Goal: Find contact information: Find contact information

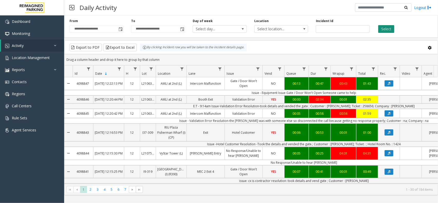
click at [393, 28] on button "Select" at bounding box center [387, 29] width 16 height 8
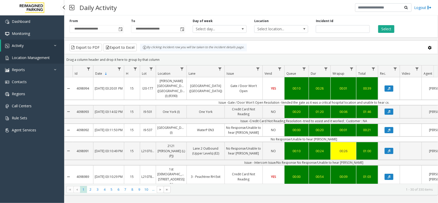
drag, startPoint x: 21, startPoint y: 59, endPoint x: 75, endPoint y: 56, distance: 54.3
click at [21, 59] on span "Location Management" at bounding box center [31, 57] width 38 height 5
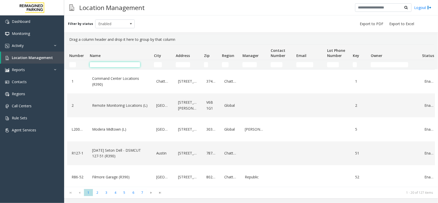
click at [123, 62] on input "Name Filter" at bounding box center [115, 64] width 50 height 5
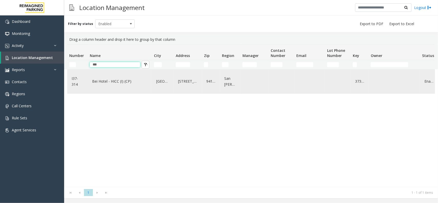
type input "***"
click at [122, 83] on link "Bei Hotel - HICC (I) (CP)" at bounding box center [120, 81] width 58 height 8
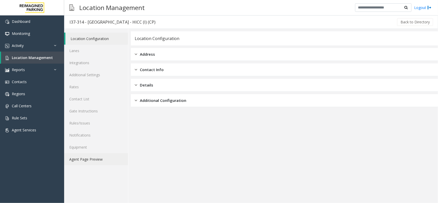
click at [96, 160] on link "Agent Page Preview" at bounding box center [96, 159] width 64 height 12
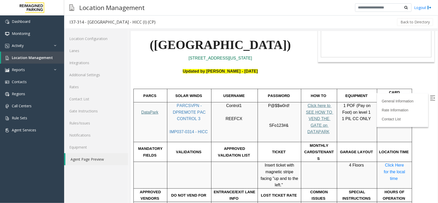
scroll to position [64, 0]
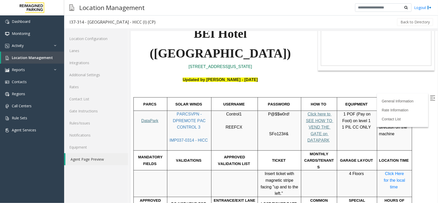
click at [319, 112] on span "Click here to SEE HOW TO VEND THE GATE on DATAPARK" at bounding box center [319, 127] width 27 height 31
click at [432, 97] on label at bounding box center [434, 99] width 8 height 8
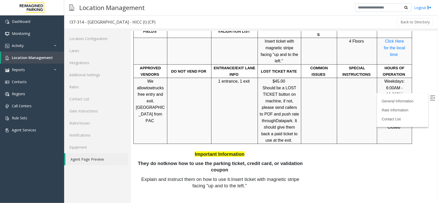
scroll to position [225, 0]
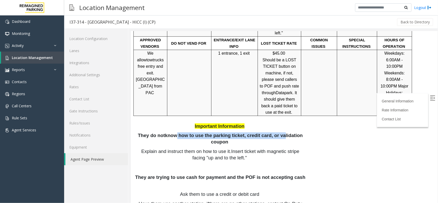
drag, startPoint x: 261, startPoint y: 86, endPoint x: 262, endPoint y: 93, distance: 7.1
click at [274, 133] on span "know how to use the parking ticket, credit card, or validation coupon" at bounding box center [234, 139] width 139 height 12
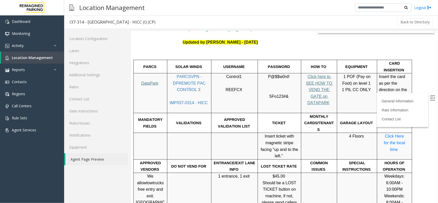
scroll to position [161, 0]
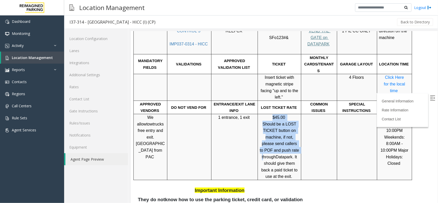
drag, startPoint x: 269, startPoint y: 77, endPoint x: 285, endPoint y: 110, distance: 36.3
click at [285, 114] on p "$45.00 Should be a LOST TICKET button on machine, if not, please send callers t…" at bounding box center [280, 147] width 40 height 66
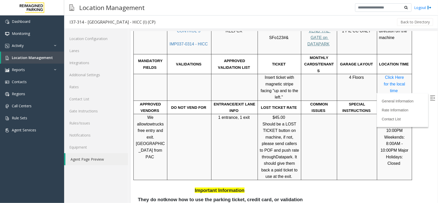
click at [298, 155] on span ". It should give them back a paid ticket to use at the exit." at bounding box center [280, 167] width 38 height 24
drag, startPoint x: 269, startPoint y: 100, endPoint x: 283, endPoint y: 99, distance: 14.1
click at [283, 122] on span "Should be a LOST TICKET button on machine, if not, please send callers to POF a…" at bounding box center [280, 140] width 40 height 37
click at [287, 122] on span "Should be a LOST TICKET button on machine, if not, please send callers to POF a…" at bounding box center [280, 140] width 40 height 37
drag, startPoint x: 263, startPoint y: 107, endPoint x: 290, endPoint y: 108, distance: 27.5
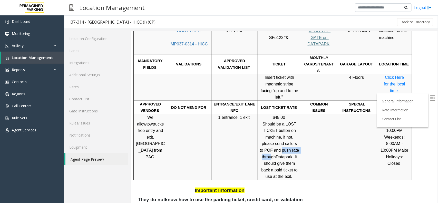
click at [290, 114] on p "$45.00 Should be a LOST TICKET button on machine, if not, please send callers t…" at bounding box center [280, 147] width 40 height 66
click at [290, 155] on span ". It should give them back a paid ticket to use at the exit." at bounding box center [280, 167] width 38 height 24
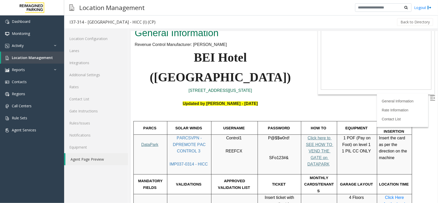
scroll to position [0, 0]
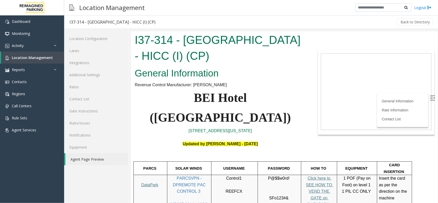
click at [190, 176] on span "PARCSVPN - DPREMOTE PAC CONTROL 3" at bounding box center [190, 184] width 34 height 17
click at [191, 180] on p "PARCSVPN - DPREMOTE PAC CONTROL 3 IMP037-0314 - HICC" at bounding box center [189, 195] width 40 height 40
drag, startPoint x: 194, startPoint y: 174, endPoint x: 186, endPoint y: 170, distance: 8.7
click at [194, 202] on span "IMP037-0314 - HICC" at bounding box center [189, 204] width 38 height 4
click at [188, 175] on p "PARCSVPN - DPREMOTE PAC CONTROL 3 IMP037-0314 - HICC" at bounding box center [189, 195] width 40 height 40
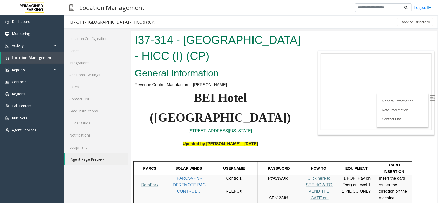
click at [189, 142] on b "Updated by Pranav Babbar - 5th March 2025" at bounding box center [220, 144] width 75 height 4
click at [194, 141] on p "Updated by Pranav Babbar - 5th March 2025" at bounding box center [220, 147] width 171 height 13
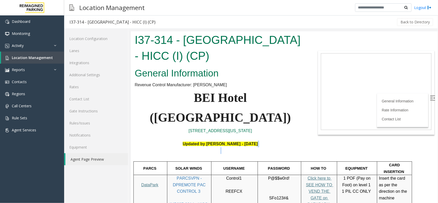
click at [194, 141] on p "Updated by Pranav Babbar - 5th March 2025" at bounding box center [220, 147] width 171 height 13
click at [190, 141] on p "Updated by Pranav Babbar - 5th March 2025" at bounding box center [220, 147] width 171 height 13
click at [183, 142] on b "Updated by Pranav Babbar - 5th March 2025" at bounding box center [220, 144] width 75 height 4
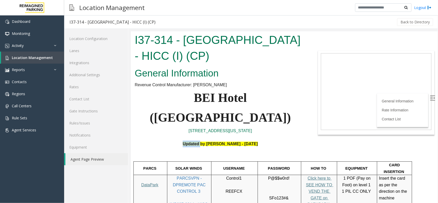
click at [183, 142] on b "Updated by Pranav Babbar - 5th March 2025" at bounding box center [220, 144] width 75 height 4
drag, startPoint x: 222, startPoint y: 118, endPoint x: 219, endPoint y: 136, distance: 17.5
drag, startPoint x: 264, startPoint y: 111, endPoint x: 168, endPoint y: 107, distance: 95.4
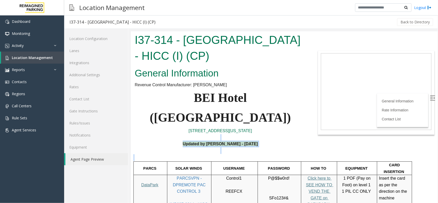
click at [168, 127] on p "55 Francisco Street, San Francisco California" at bounding box center [220, 130] width 171 height 7
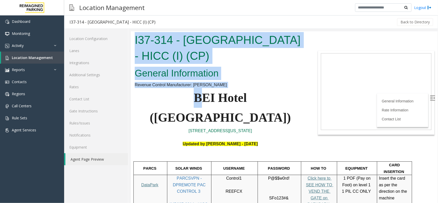
drag, startPoint x: 176, startPoint y: 107, endPoint x: 211, endPoint y: 122, distance: 37.1
click at [131, 90] on html "I37-314 - Bei Hotel - HICC (I) (CP) General Information Revenue Control Manufac…" at bounding box center [284, 117] width 307 height 172
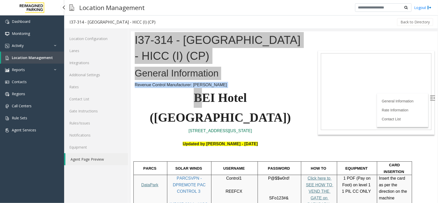
click at [34, 57] on span "Location Management" at bounding box center [32, 57] width 41 height 5
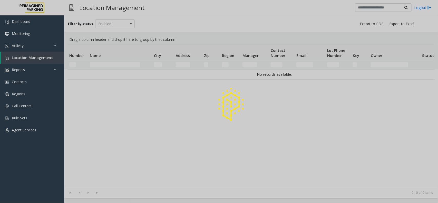
click at [109, 66] on div at bounding box center [219, 101] width 438 height 203
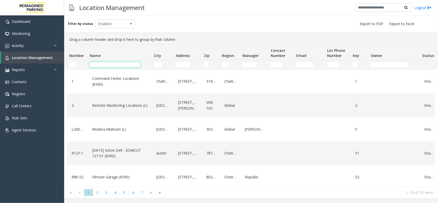
click at [106, 63] on input "Name Filter" at bounding box center [115, 64] width 50 height 5
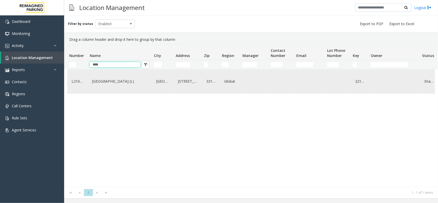
type input "****"
click at [123, 86] on div "Brickell City Centre (L)" at bounding box center [120, 82] width 58 height 20
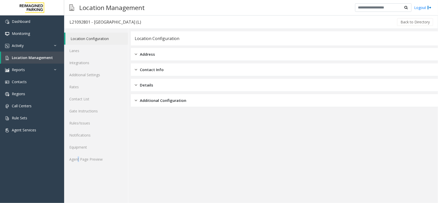
click at [79, 168] on div "Location Configuration Lanes Integrations Additional Settings Rates Contact Lis…" at bounding box center [96, 116] width 64 height 174
click at [81, 165] on link "Agent Page Preview" at bounding box center [96, 159] width 64 height 12
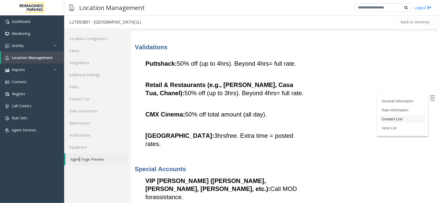
click at [382, 119] on li "Contact List" at bounding box center [403, 119] width 46 height 8
click at [384, 126] on link "Vend List" at bounding box center [390, 128] width 16 height 4
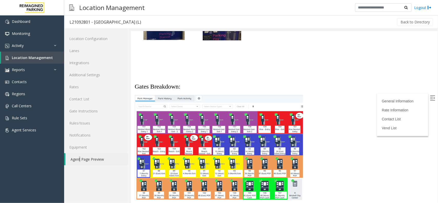
scroll to position [1201, 0]
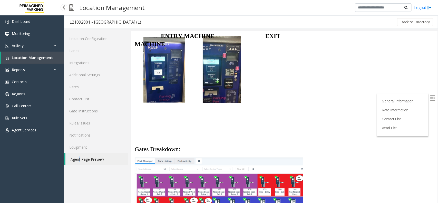
click at [37, 55] on span "Location Management" at bounding box center [32, 57] width 41 height 5
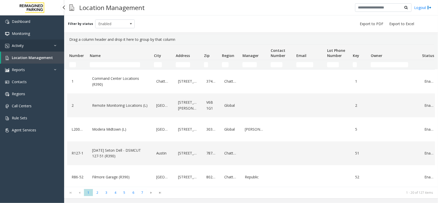
drag, startPoint x: 27, startPoint y: 45, endPoint x: 27, endPoint y: 54, distance: 9.0
click at [27, 46] on link "Activity" at bounding box center [32, 46] width 64 height 12
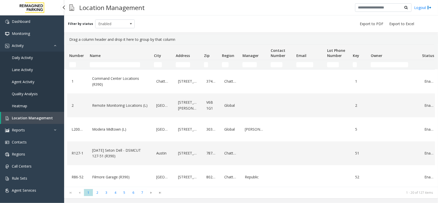
click at [27, 54] on link "Daily Activity" at bounding box center [32, 58] width 64 height 12
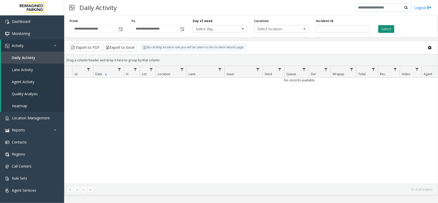
click at [389, 28] on button "Select" at bounding box center [387, 29] width 16 height 8
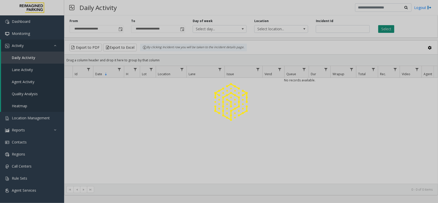
click at [389, 28] on div at bounding box center [219, 101] width 438 height 203
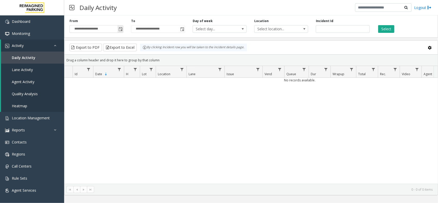
click at [123, 27] on span "Toggle popup" at bounding box center [121, 29] width 4 height 4
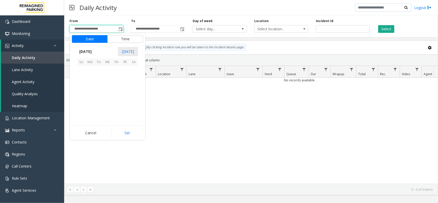
scroll to position [92214, 0]
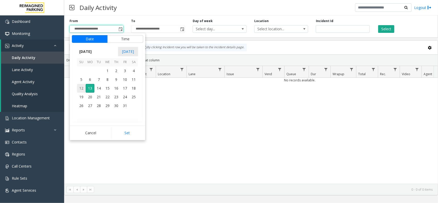
click at [82, 91] on span "12" at bounding box center [81, 88] width 9 height 9
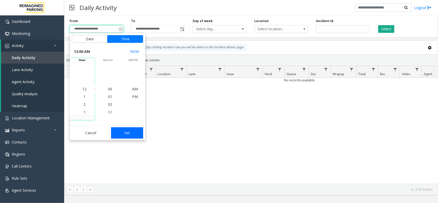
click at [121, 135] on button "Set" at bounding box center [127, 132] width 32 height 11
type input "**********"
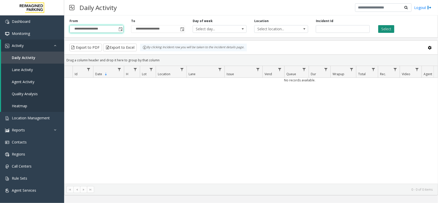
click at [392, 27] on button "Select" at bounding box center [387, 29] width 16 height 8
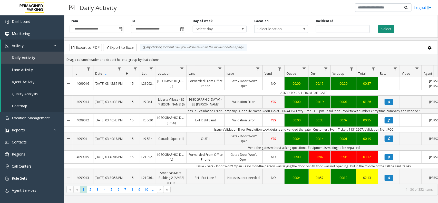
click at [381, 25] on button "Select" at bounding box center [387, 29] width 16 height 8
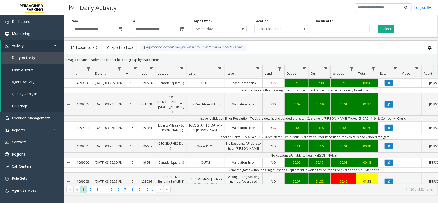
scroll to position [193, 0]
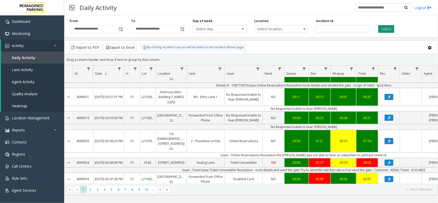
click at [383, 26] on div "Select" at bounding box center [405, 26] width 62 height 14
click at [383, 27] on button "Select" at bounding box center [387, 29] width 16 height 8
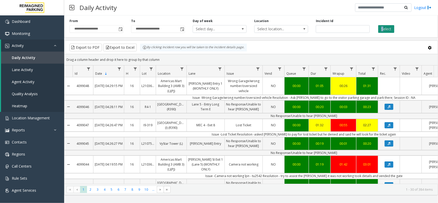
click at [386, 32] on button "Select" at bounding box center [387, 29] width 16 height 8
click at [32, 122] on link "Location Management" at bounding box center [32, 118] width 64 height 12
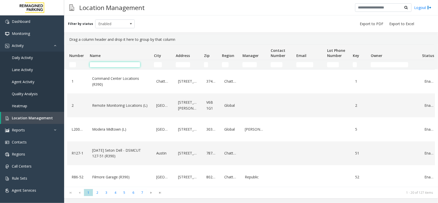
click at [107, 65] on input "Name Filter" at bounding box center [115, 64] width 50 height 5
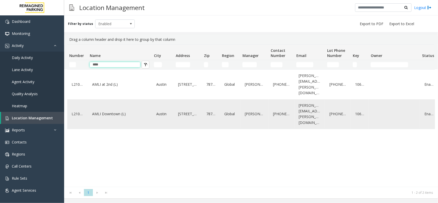
type input "****"
click at [107, 110] on link "AMLI Downtown (L)" at bounding box center [120, 114] width 58 height 8
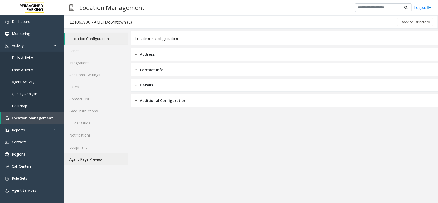
click at [88, 165] on link "Agent Page Preview" at bounding box center [96, 159] width 64 height 12
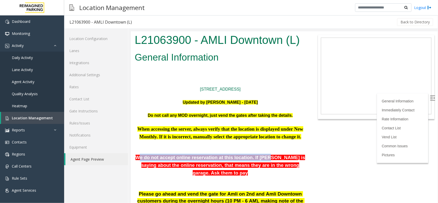
drag, startPoint x: 141, startPoint y: 158, endPoint x: 257, endPoint y: 161, distance: 115.9
click at [257, 161] on p "We do not accept online reservation at this location. If parker is saying about…" at bounding box center [220, 165] width 171 height 23
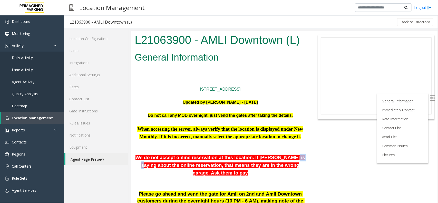
drag, startPoint x: 278, startPoint y: 157, endPoint x: 281, endPoint y: 157, distance: 2.8
click at [281, 157] on span "We do not accept online reservation at this location. If parker is saying about…" at bounding box center [220, 165] width 170 height 21
click at [176, 166] on span "We do not accept online reservation at this location. If parker is saying about…" at bounding box center [220, 165] width 170 height 21
drag, startPoint x: 197, startPoint y: 167, endPoint x: 264, endPoint y: 163, distance: 66.9
click at [264, 163] on span "We do not accept online reservation at this location. If parker is saying about…" at bounding box center [220, 165] width 170 height 21
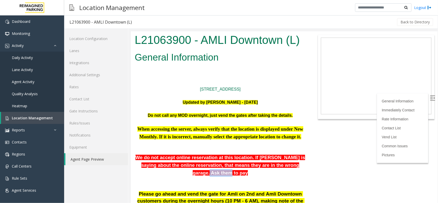
drag, startPoint x: 277, startPoint y: 166, endPoint x: 306, endPoint y: 165, distance: 29.3
click at [292, 177] on p at bounding box center [220, 180] width 171 height 7
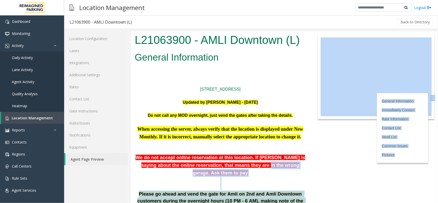
drag, startPoint x: 234, startPoint y: 164, endPoint x: 395, endPoint y: 158, distance: 161.2
click at [395, 158] on body "L21063900 - AMLI Downtown (L) General Information 201Lavaca St. Austin, TX Upda…" at bounding box center [284, 117] width 307 height 172
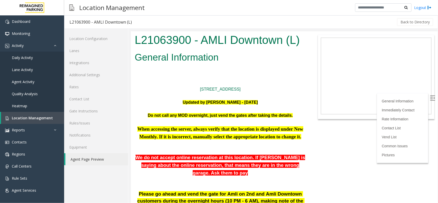
click at [250, 150] on p at bounding box center [220, 150] width 171 height 7
click at [20, 116] on span "Location Management" at bounding box center [32, 118] width 41 height 5
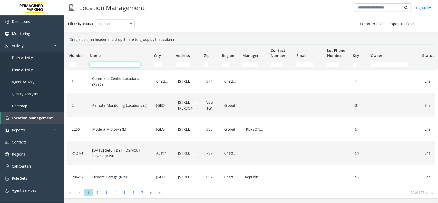
click at [118, 66] on input "Name Filter" at bounding box center [115, 64] width 50 height 5
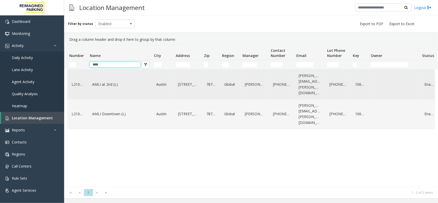
type input "****"
click at [121, 85] on link "AMLI at 2nd (L)" at bounding box center [120, 84] width 58 height 8
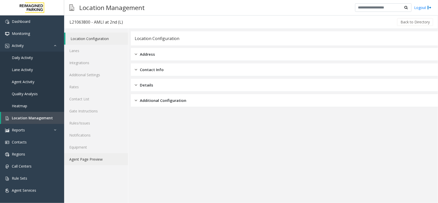
click at [86, 160] on link "Agent Page Preview" at bounding box center [96, 159] width 64 height 12
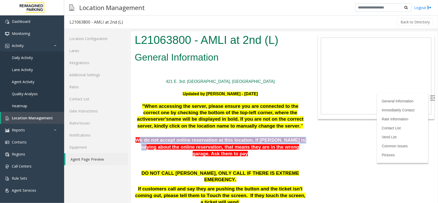
drag, startPoint x: 147, startPoint y: 145, endPoint x: 285, endPoint y: 149, distance: 138.0
click at [285, 149] on span "We do not accept online reservation at this location. If parker is saying about…" at bounding box center [220, 146] width 170 height 19
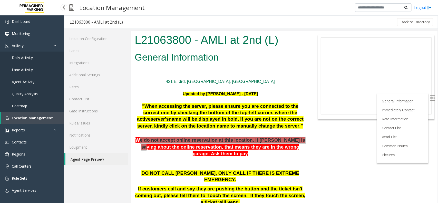
click at [26, 120] on span "Location Management" at bounding box center [32, 118] width 41 height 5
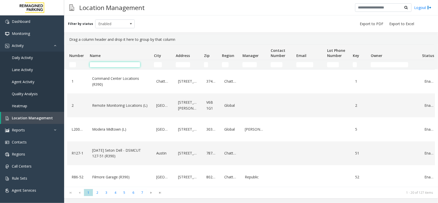
click at [100, 64] on input "Name Filter" at bounding box center [115, 64] width 50 height 5
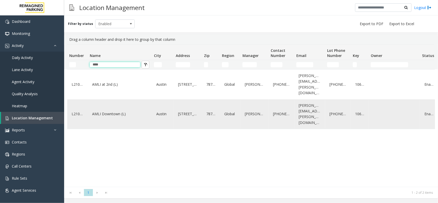
type input "****"
click at [136, 110] on link "AMLI Downtown (L)" at bounding box center [120, 114] width 58 height 8
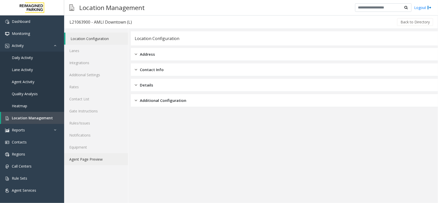
click at [98, 159] on link "Agent Page Preview" at bounding box center [96, 159] width 64 height 12
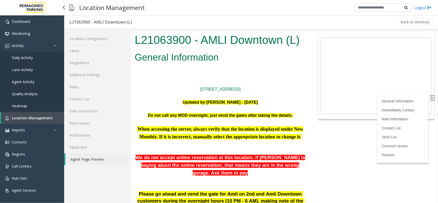
click at [41, 54] on link "Daily Activity" at bounding box center [32, 58] width 64 height 12
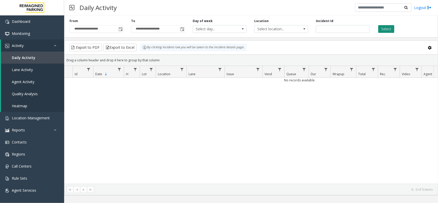
click at [392, 30] on button "Select" at bounding box center [387, 29] width 16 height 8
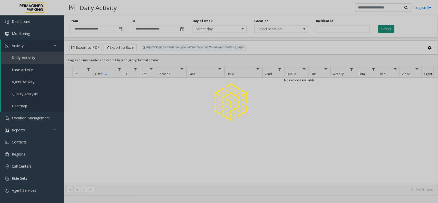
click at [392, 30] on div at bounding box center [219, 101] width 438 height 203
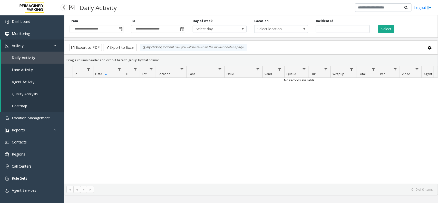
click at [41, 57] on link "Daily Activity" at bounding box center [32, 58] width 63 height 12
click at [121, 27] on span "Toggle popup" at bounding box center [121, 29] width 4 height 4
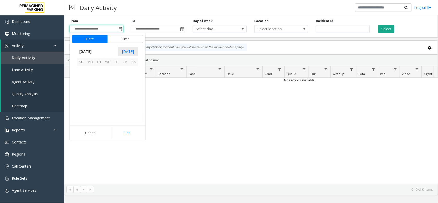
scroll to position [92214, 0]
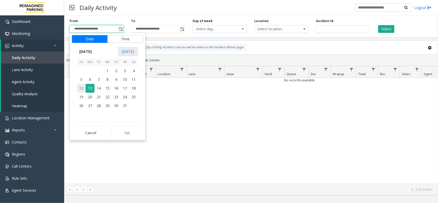
click at [82, 89] on span "12" at bounding box center [81, 88] width 9 height 9
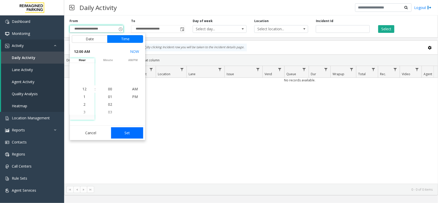
click at [125, 134] on button "Set" at bounding box center [127, 132] width 32 height 11
type input "**********"
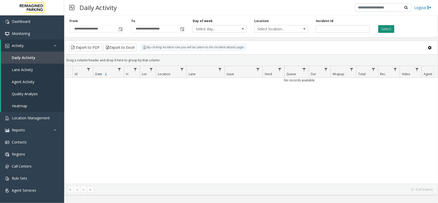
click at [382, 30] on button "Select" at bounding box center [387, 29] width 16 height 8
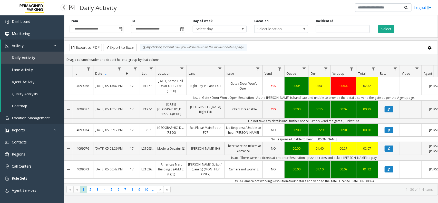
click at [33, 119] on span "Location Management" at bounding box center [31, 118] width 38 height 5
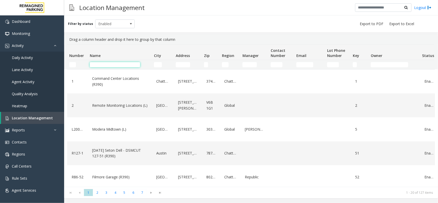
click at [104, 62] on input "Name Filter" at bounding box center [115, 64] width 50 height 5
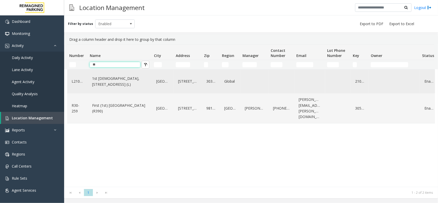
type input "**"
click at [146, 84] on link "1st Presbyterian, 1337 Peachtree St (L)" at bounding box center [120, 81] width 58 height 14
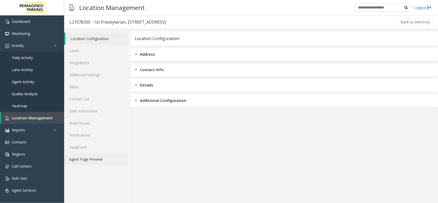
click at [92, 159] on link "Agent Page Preview" at bounding box center [96, 159] width 64 height 12
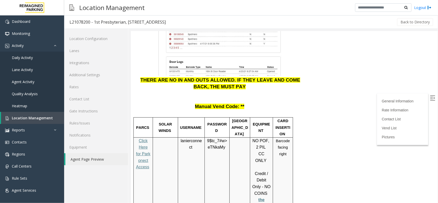
scroll to position [835, 0]
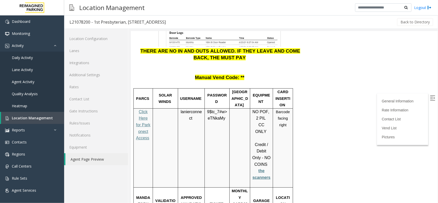
click at [146, 120] on span "Click Here for Parkonect Access" at bounding box center [143, 124] width 14 height 31
click at [191, 109] on span "lanierconnect" at bounding box center [191, 114] width 21 height 11
copy p "lanierconnect"
click at [34, 54] on link "Daily Activity" at bounding box center [32, 58] width 64 height 12
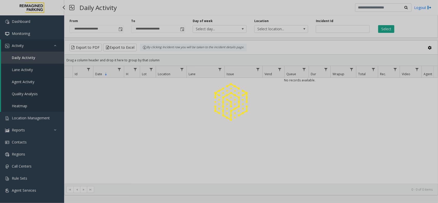
drag, startPoint x: 40, startPoint y: 119, endPoint x: 66, endPoint y: 102, distance: 30.7
click at [40, 119] on div at bounding box center [219, 101] width 438 height 203
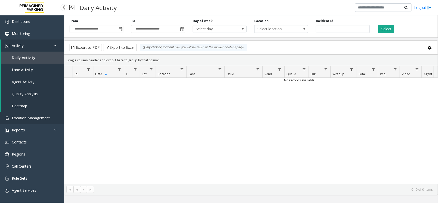
click at [41, 116] on span "Location Management" at bounding box center [31, 118] width 38 height 5
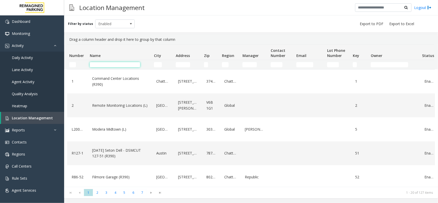
click at [102, 63] on input "Name Filter" at bounding box center [115, 64] width 50 height 5
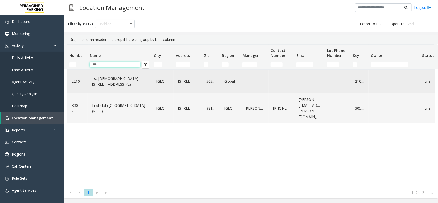
type input "***"
click at [125, 87] on link "1st Presbyterian, 1337 Peachtree St (L)" at bounding box center [120, 81] width 58 height 14
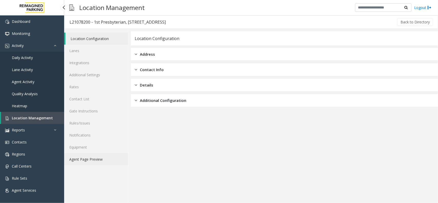
click at [75, 159] on link "Agent Page Preview" at bounding box center [96, 159] width 64 height 12
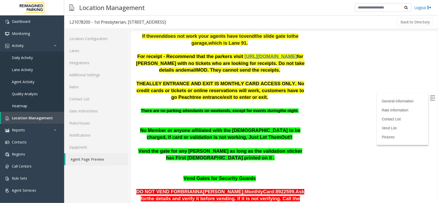
scroll to position [482, 0]
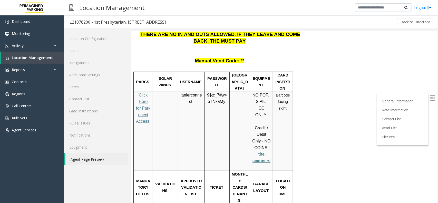
scroll to position [835, 0]
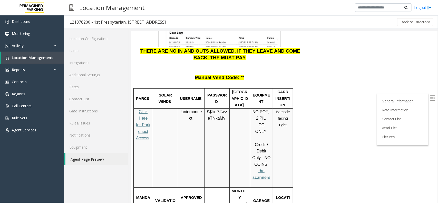
click at [221, 116] on span "eTNkaMy" at bounding box center [216, 118] width 17 height 5
copy p "9$tc_7#w> eTNkaMy"
click at [24, 55] on span "Location Management" at bounding box center [32, 57] width 41 height 5
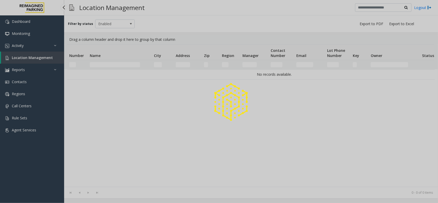
click at [25, 47] on div at bounding box center [219, 101] width 438 height 203
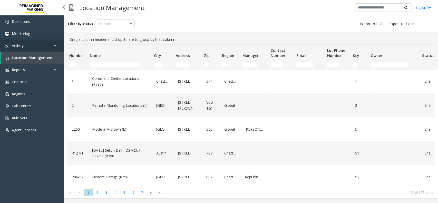
click at [25, 48] on link "Activity" at bounding box center [32, 46] width 64 height 12
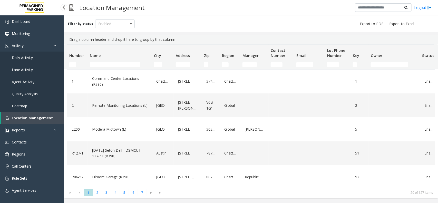
click at [24, 56] on span "Daily Activity" at bounding box center [22, 57] width 21 height 5
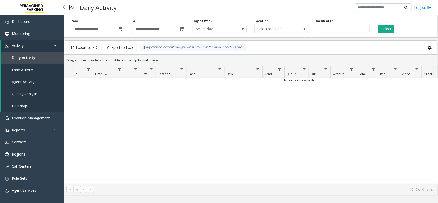
click at [49, 111] on link "Heatmap" at bounding box center [32, 106] width 63 height 12
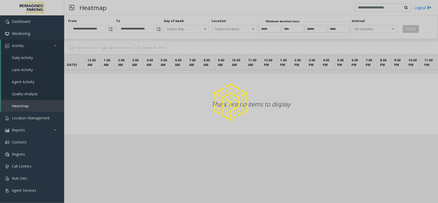
click at [47, 113] on div at bounding box center [219, 101] width 438 height 203
click at [46, 116] on div at bounding box center [219, 101] width 438 height 203
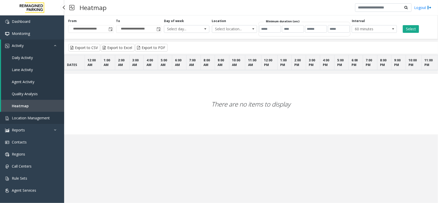
click at [45, 118] on span "Location Management" at bounding box center [31, 118] width 38 height 5
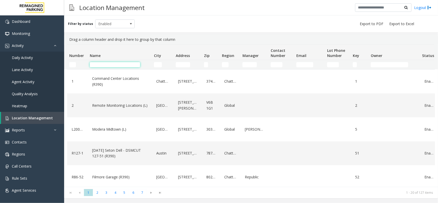
click at [102, 67] on input "Name Filter" at bounding box center [115, 64] width 50 height 5
paste input "**********"
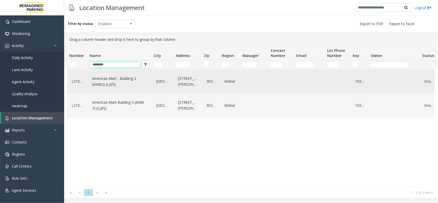
type input "********"
click at [134, 84] on link "Americas Mart - Building 2 (AMB2) (L)(PJ)" at bounding box center [120, 81] width 58 height 14
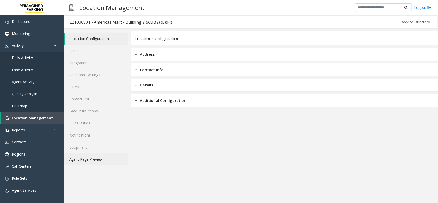
click at [81, 161] on link "Agent Page Preview" at bounding box center [96, 159] width 64 height 12
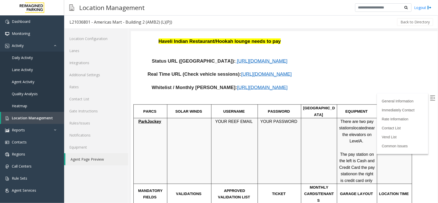
scroll to position [225, 0]
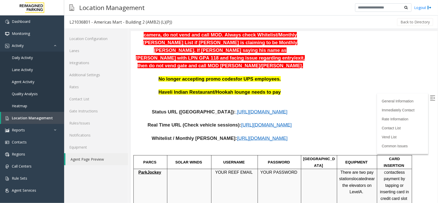
click at [237, 109] on span "https://www.parkjockey.com/en-us/manage/1633/status" at bounding box center [262, 111] width 51 height 5
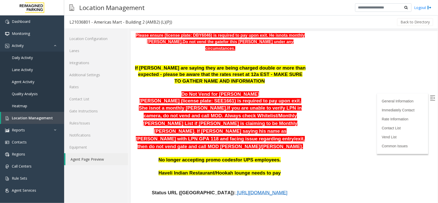
scroll to position [64, 0]
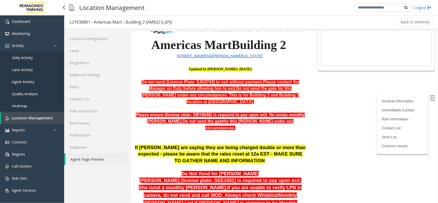
click at [25, 58] on span "Daily Activity" at bounding box center [22, 57] width 21 height 5
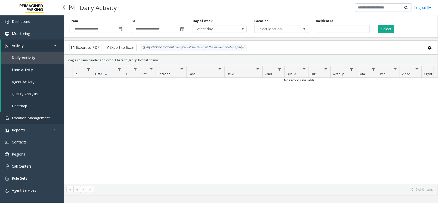
click at [23, 115] on link "Location Management" at bounding box center [32, 118] width 64 height 12
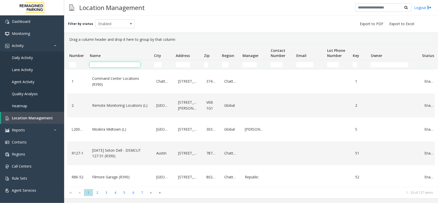
click at [105, 65] on input "Name Filter" at bounding box center [115, 64] width 50 height 5
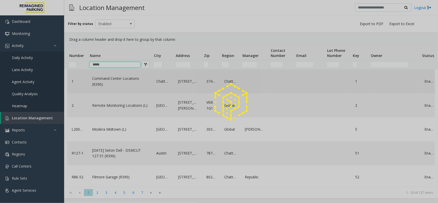
type input "*****"
drag, startPoint x: 115, startPoint y: 91, endPoint x: 114, endPoint y: 87, distance: 4.4
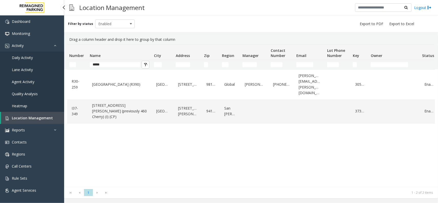
click at [25, 118] on span "Location Management" at bounding box center [32, 118] width 41 height 5
click at [42, 117] on span "Location Management" at bounding box center [32, 118] width 41 height 5
click at [27, 57] on span "Daily Activity" at bounding box center [22, 57] width 21 height 5
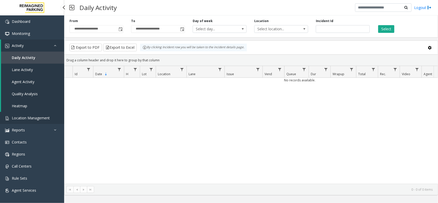
click at [30, 118] on span "Location Management" at bounding box center [31, 118] width 38 height 5
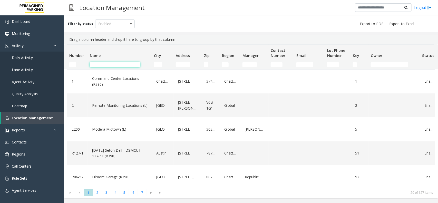
click at [104, 67] on input "Name Filter" at bounding box center [115, 64] width 50 height 5
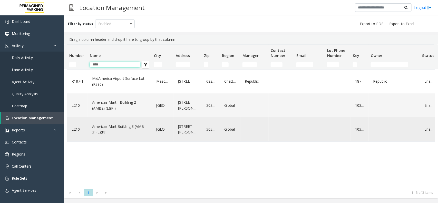
type input "****"
click at [137, 128] on link "Americas Mart Building 3 (AMB 3) (L)(PJ)" at bounding box center [120, 130] width 58 height 14
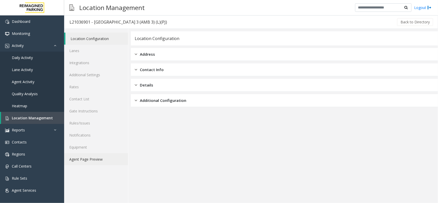
click at [99, 162] on link "Agent Page Preview" at bounding box center [96, 159] width 64 height 12
click at [99, 163] on link "Agent Page Preview" at bounding box center [96, 159] width 64 height 12
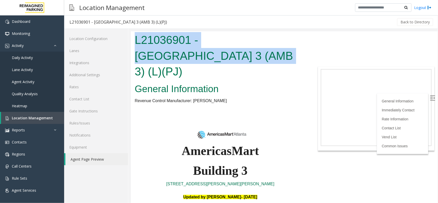
drag, startPoint x: 186, startPoint y: 57, endPoint x: 133, endPoint y: 43, distance: 55.0
click at [133, 43] on div "L21036901 - [GEOGRAPHIC_DATA] 3 (AMB 3) (L)(PJ)" at bounding box center [220, 56] width 179 height 50
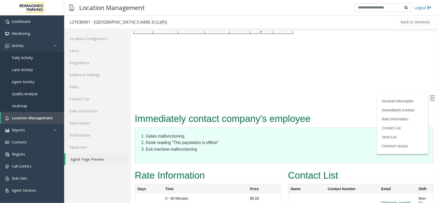
scroll to position [988, 0]
drag, startPoint x: 427, startPoint y: 97, endPoint x: 421, endPoint y: 105, distance: 10.3
click at [430, 97] on img at bounding box center [432, 97] width 5 height 5
drag, startPoint x: 361, startPoint y: 93, endPoint x: 415, endPoint y: 94, distance: 54.7
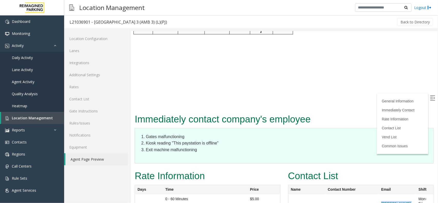
copy link "[PERSON_NAME][EMAIL_ADDRESS][PERSON_NAME][DOMAIN_NAME]"
drag, startPoint x: 346, startPoint y: 118, endPoint x: 413, endPoint y: 129, distance: 67.4
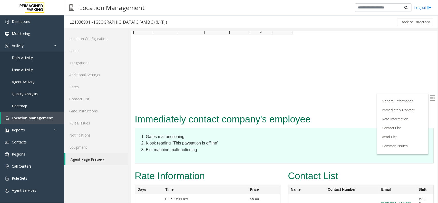
scroll to position [988, 0]
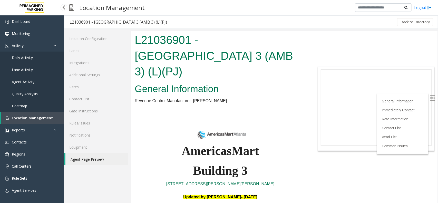
scroll to position [988, 0]
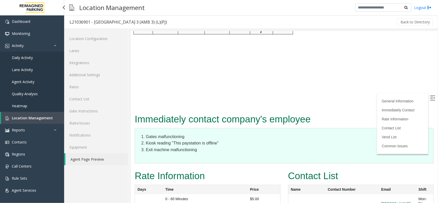
click at [27, 57] on span "Daily Activity" at bounding box center [22, 57] width 21 height 5
